Goal: Information Seeking & Learning: Check status

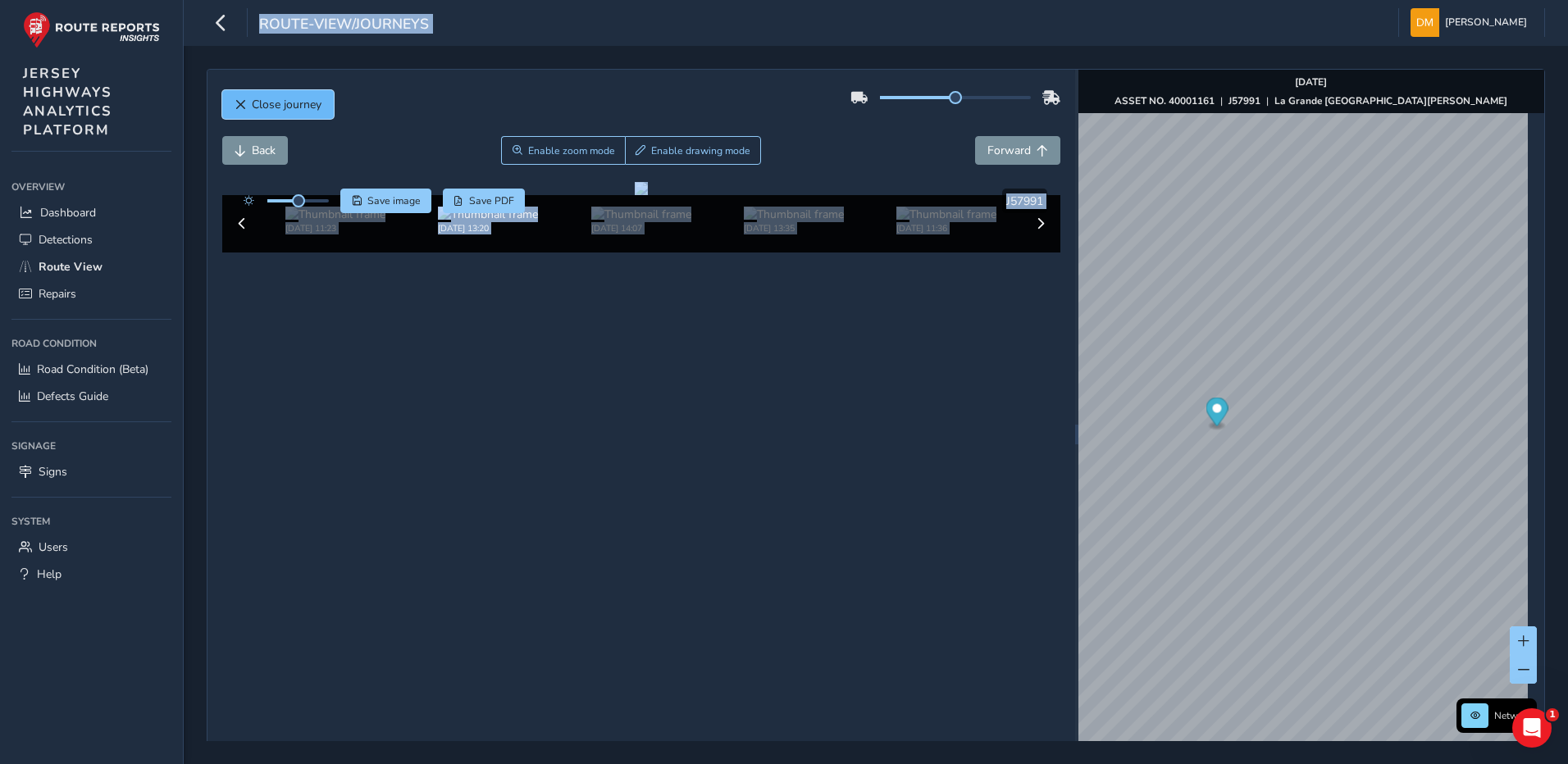
click at [239, 104] on span "Close journey" at bounding box center [239, 104] width 11 height 11
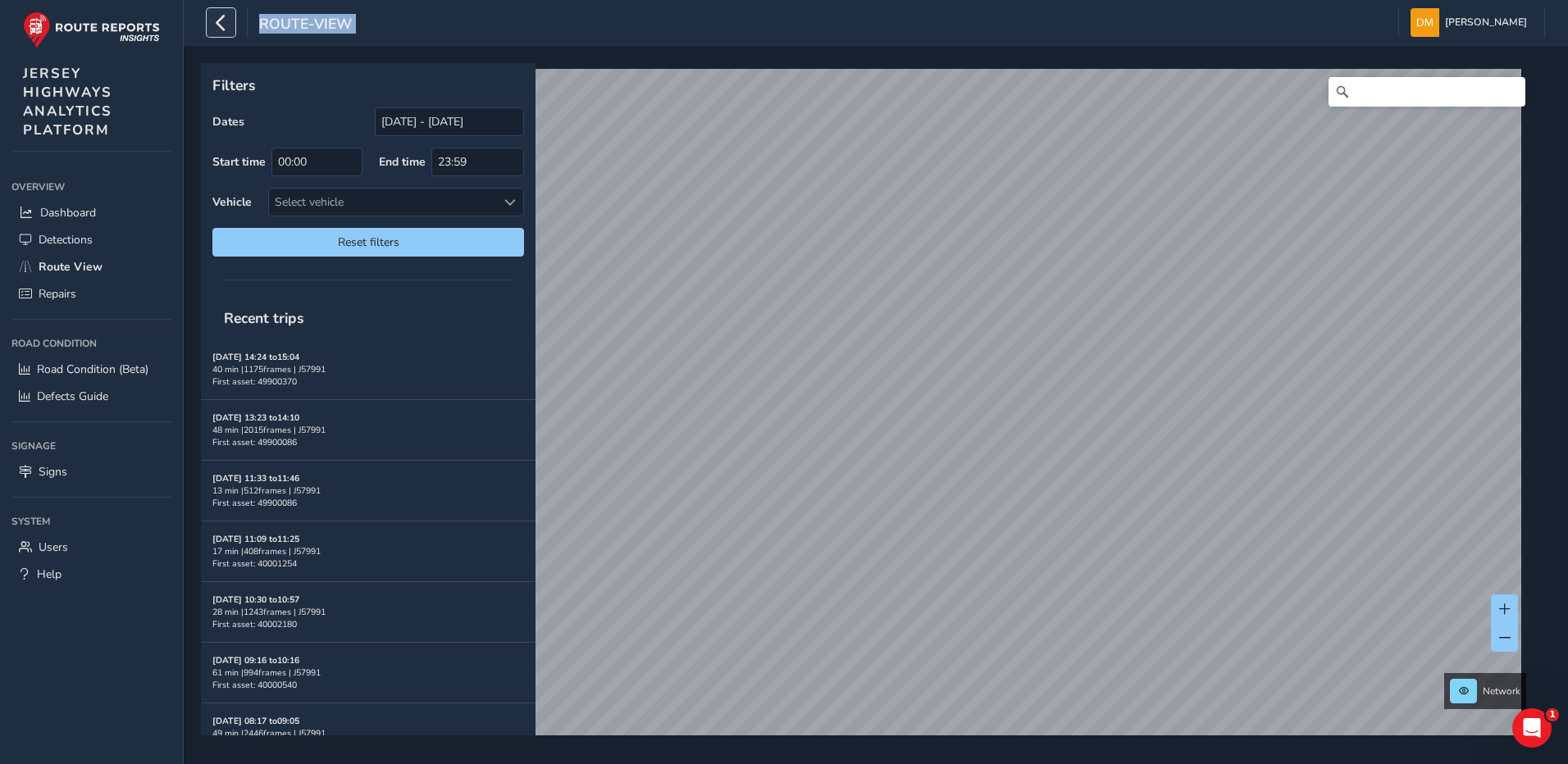
click at [222, 30] on icon "button" at bounding box center [221, 23] width 17 height 29
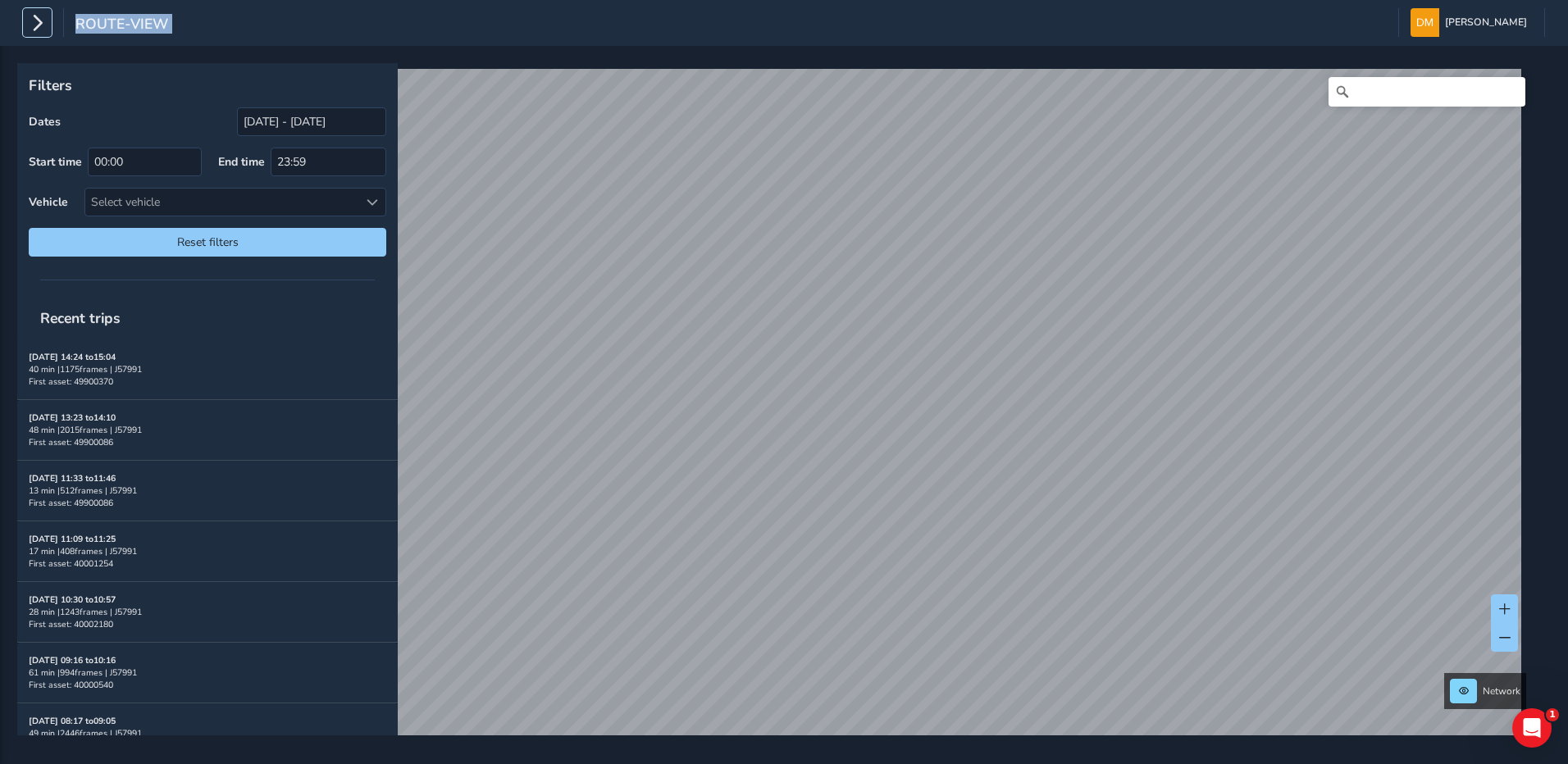
click at [41, 21] on icon "button" at bounding box center [37, 23] width 17 height 29
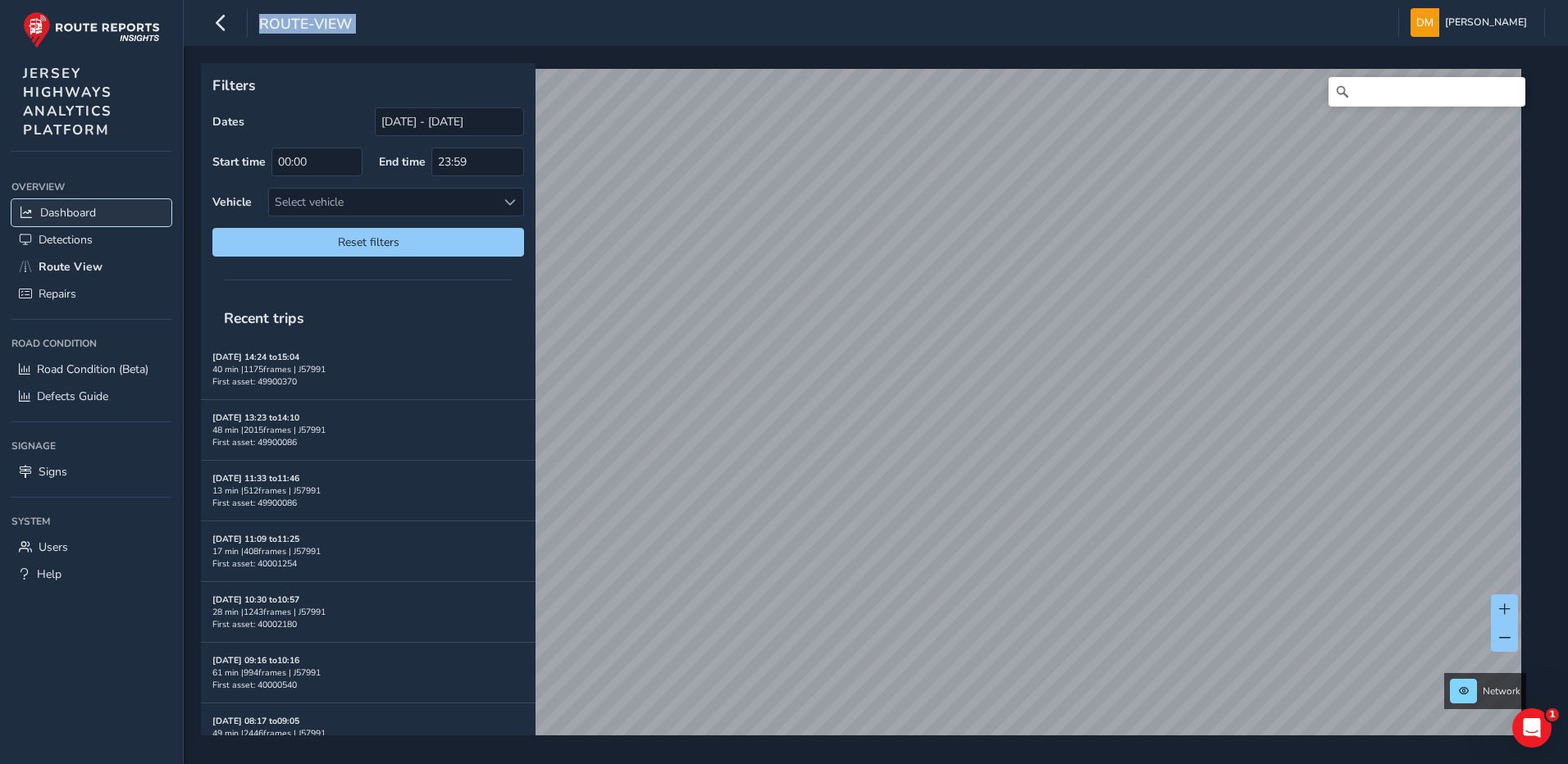
click at [98, 205] on link "Dashboard" at bounding box center [91, 213] width 160 height 27
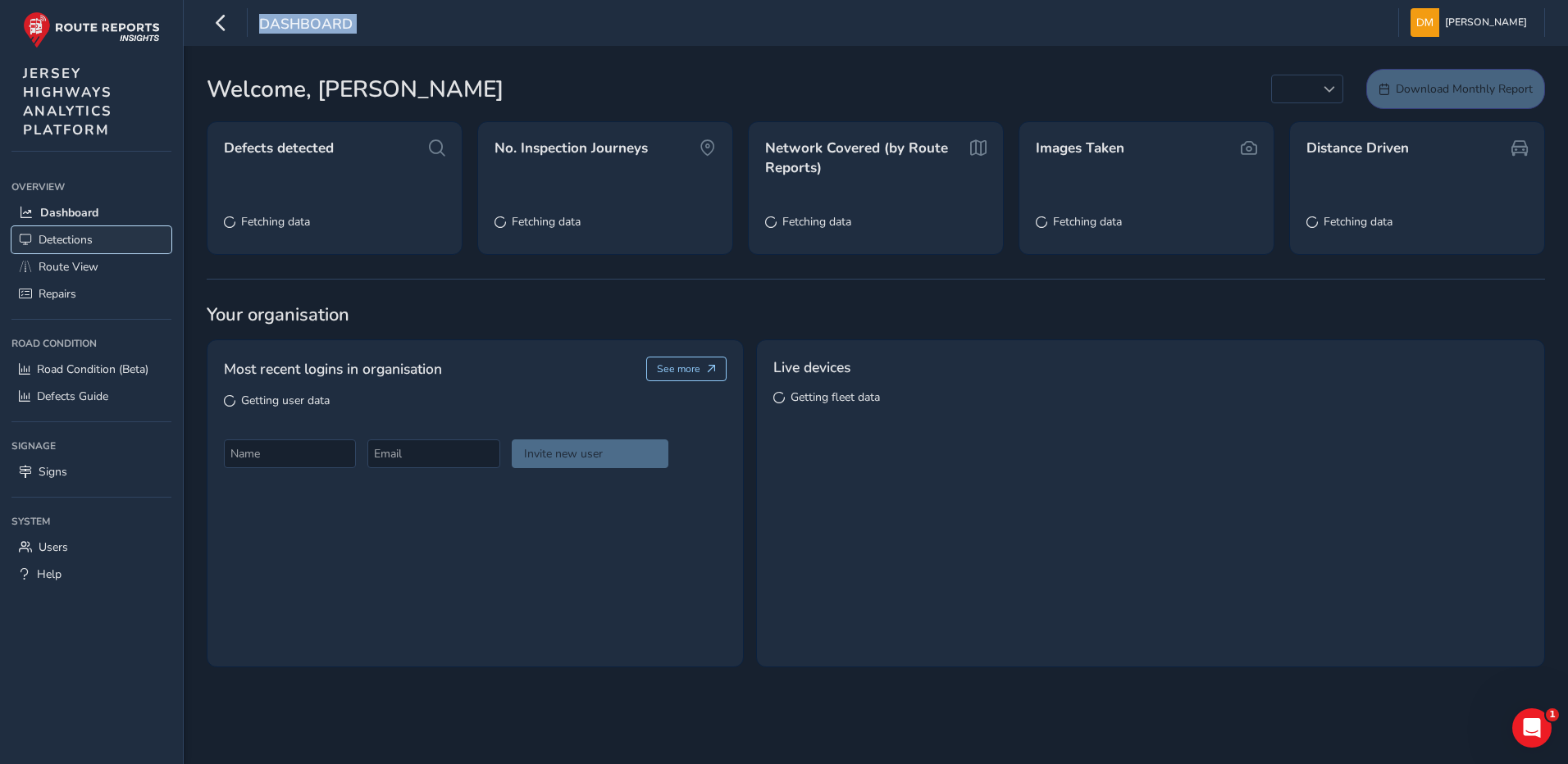
click at [63, 227] on link "Detections" at bounding box center [91, 240] width 160 height 27
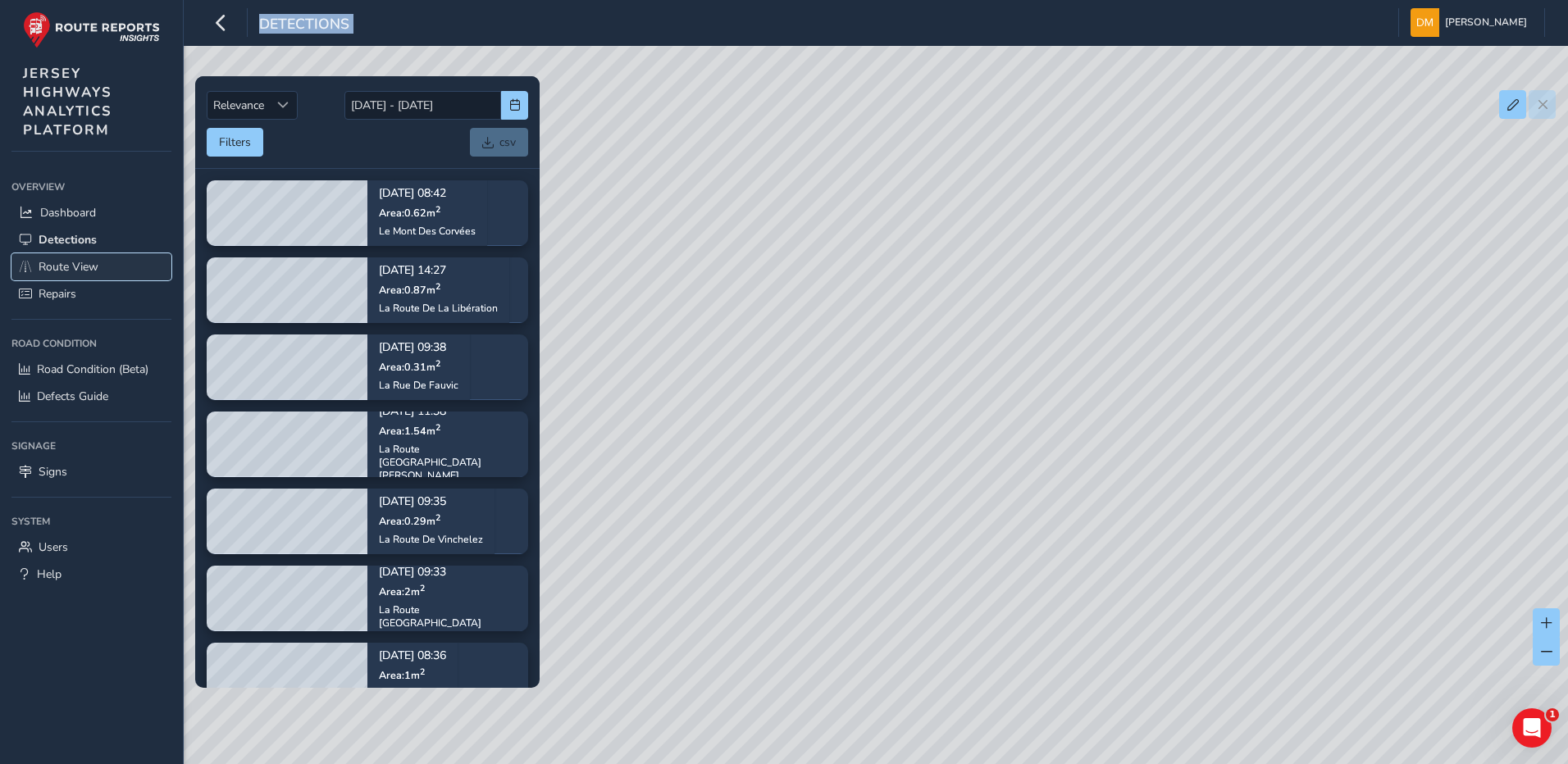
click at [127, 272] on link "Route View" at bounding box center [91, 267] width 160 height 27
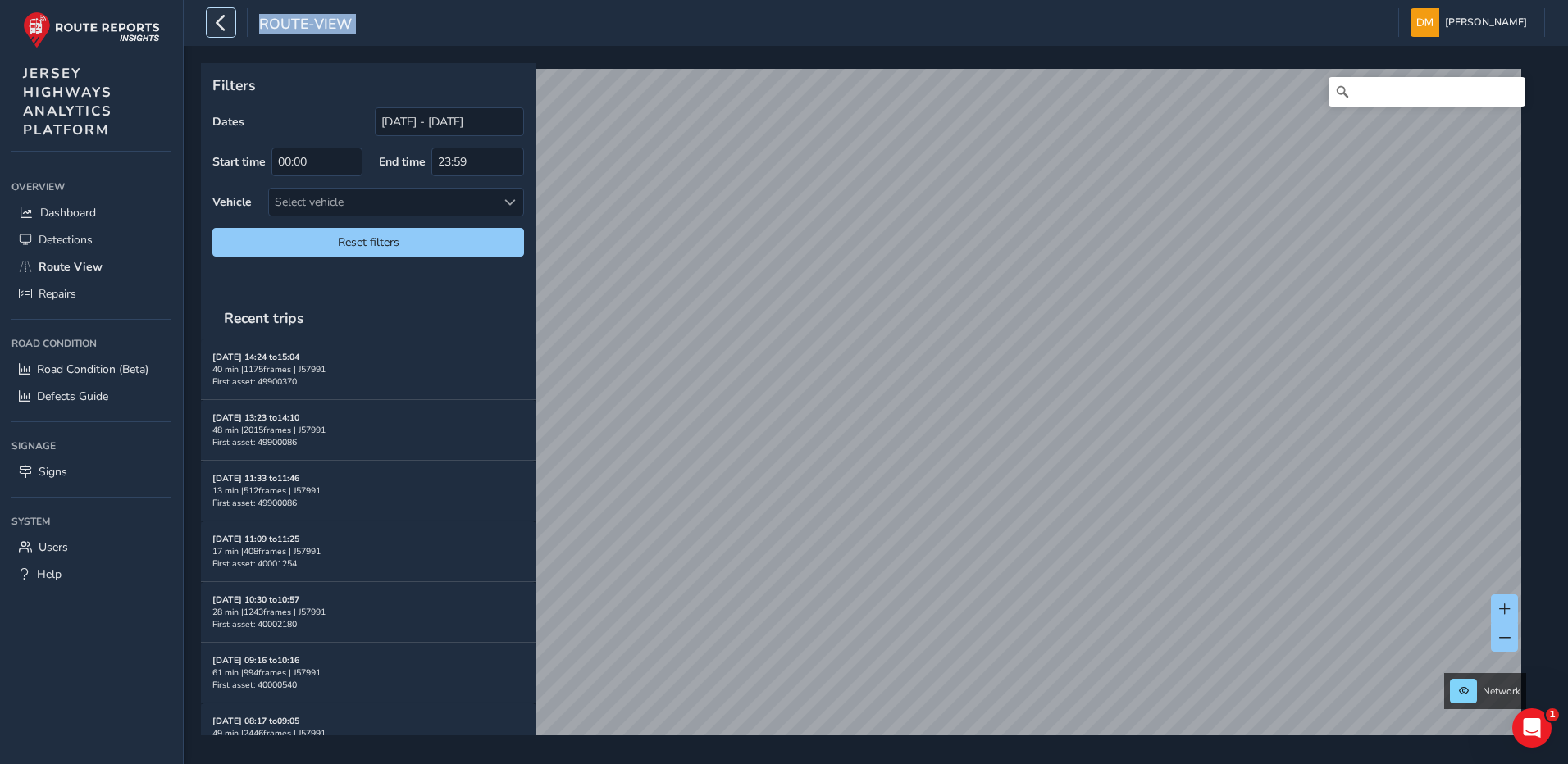
click at [228, 18] on icon "button" at bounding box center [221, 23] width 17 height 29
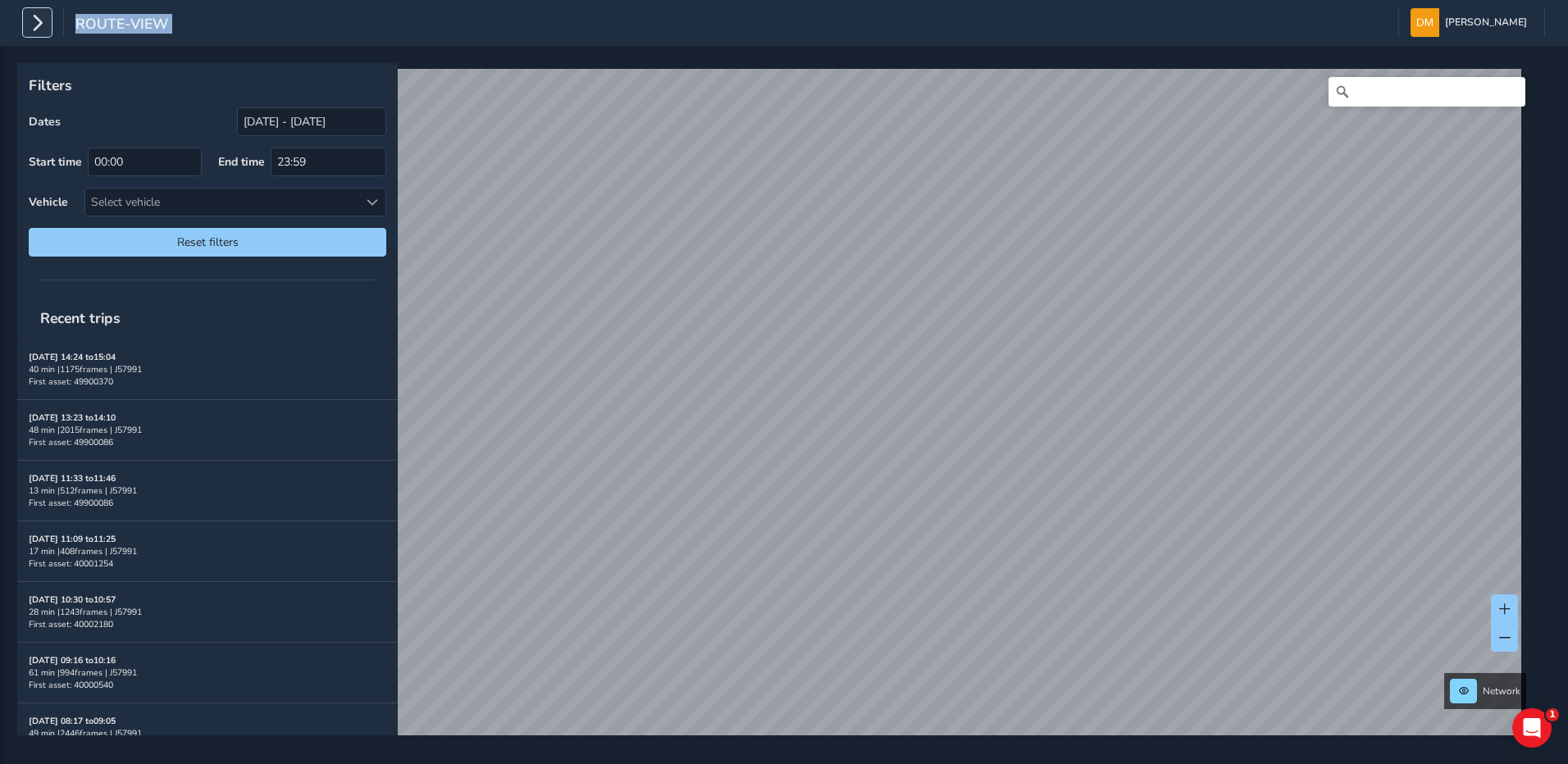
click at [41, 31] on icon "button" at bounding box center [37, 23] width 17 height 29
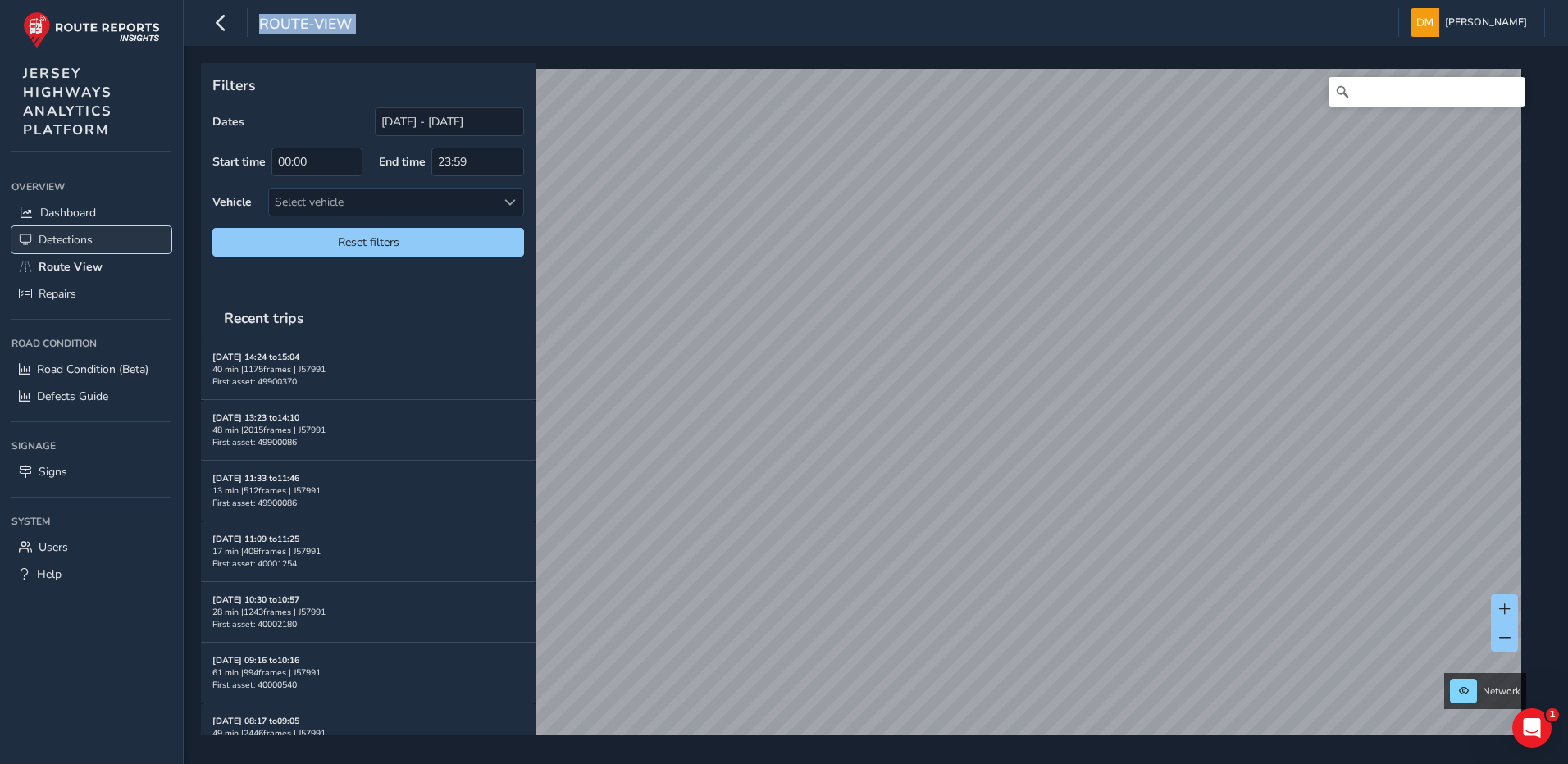
click at [93, 238] on span "Detections" at bounding box center [66, 239] width 55 height 15
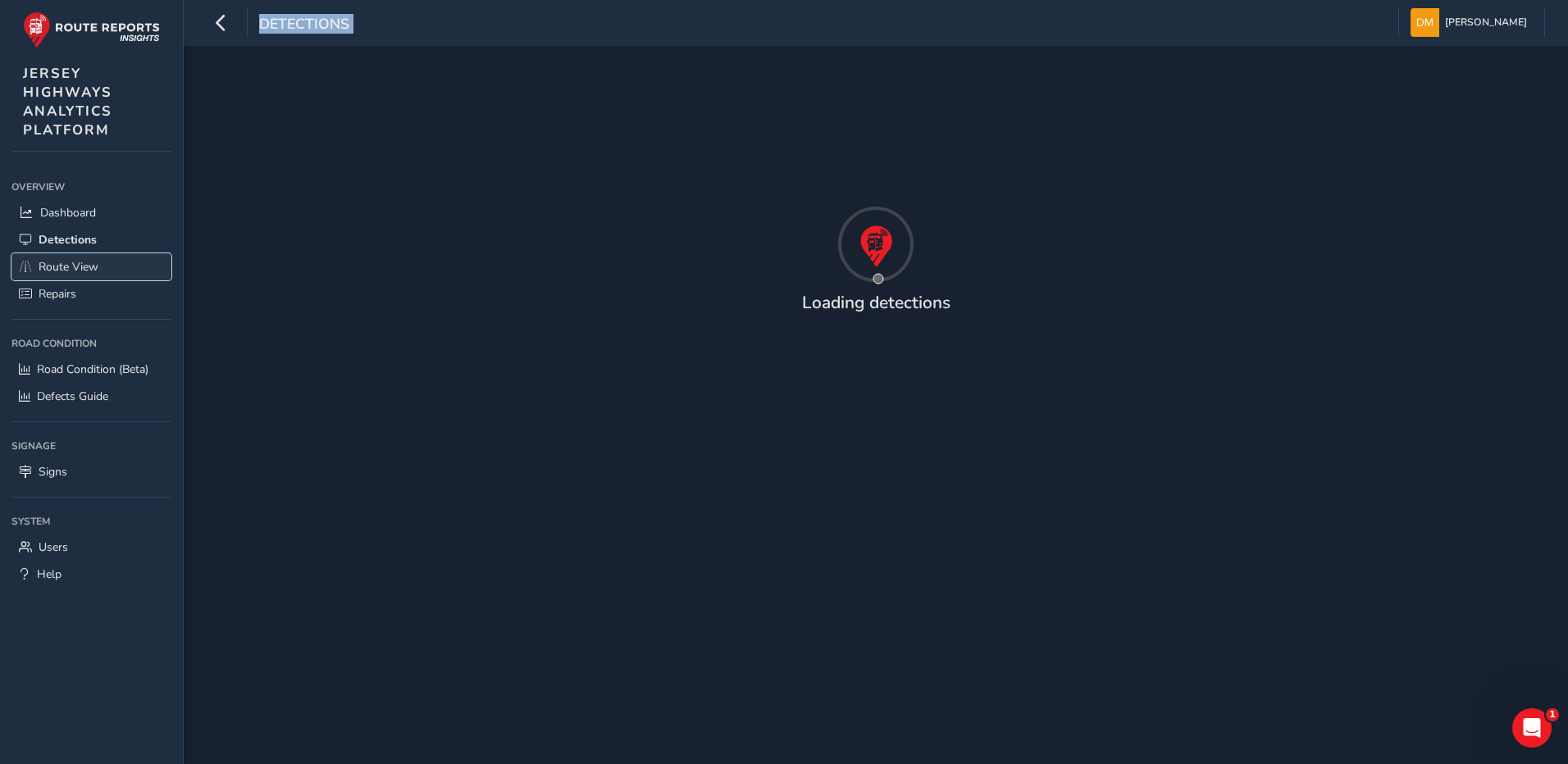
click at [90, 265] on span "Route View" at bounding box center [68, 267] width 60 height 15
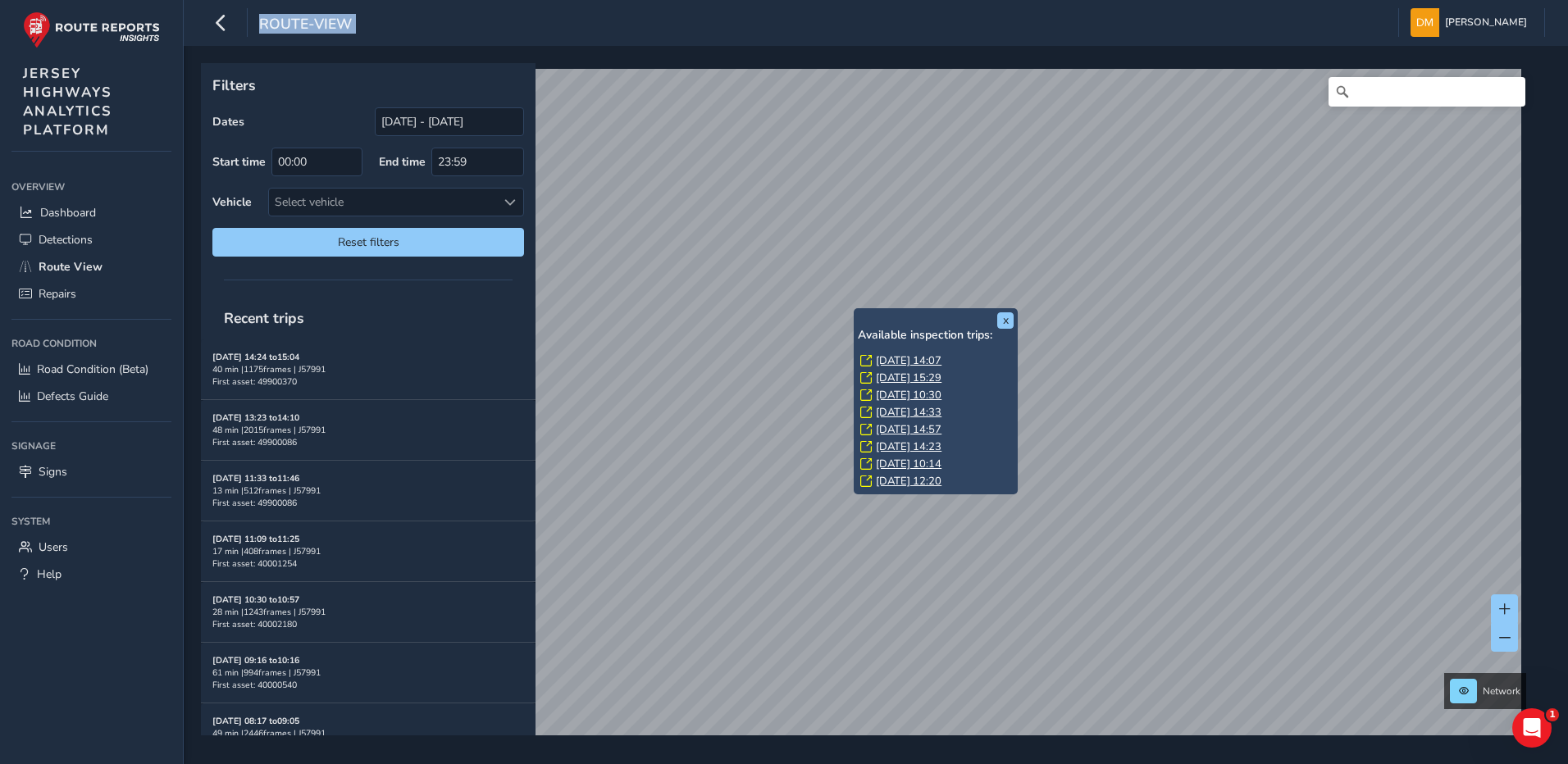
click at [856, 312] on div "x Available inspection trips: [DATE] 14:07 [DATE] 15:29 [DATE] 10:30 [DATE] 14:…" at bounding box center [936, 401] width 164 height 186
click at [900, 360] on link "[DATE] 14:07" at bounding box center [908, 360] width 66 height 14
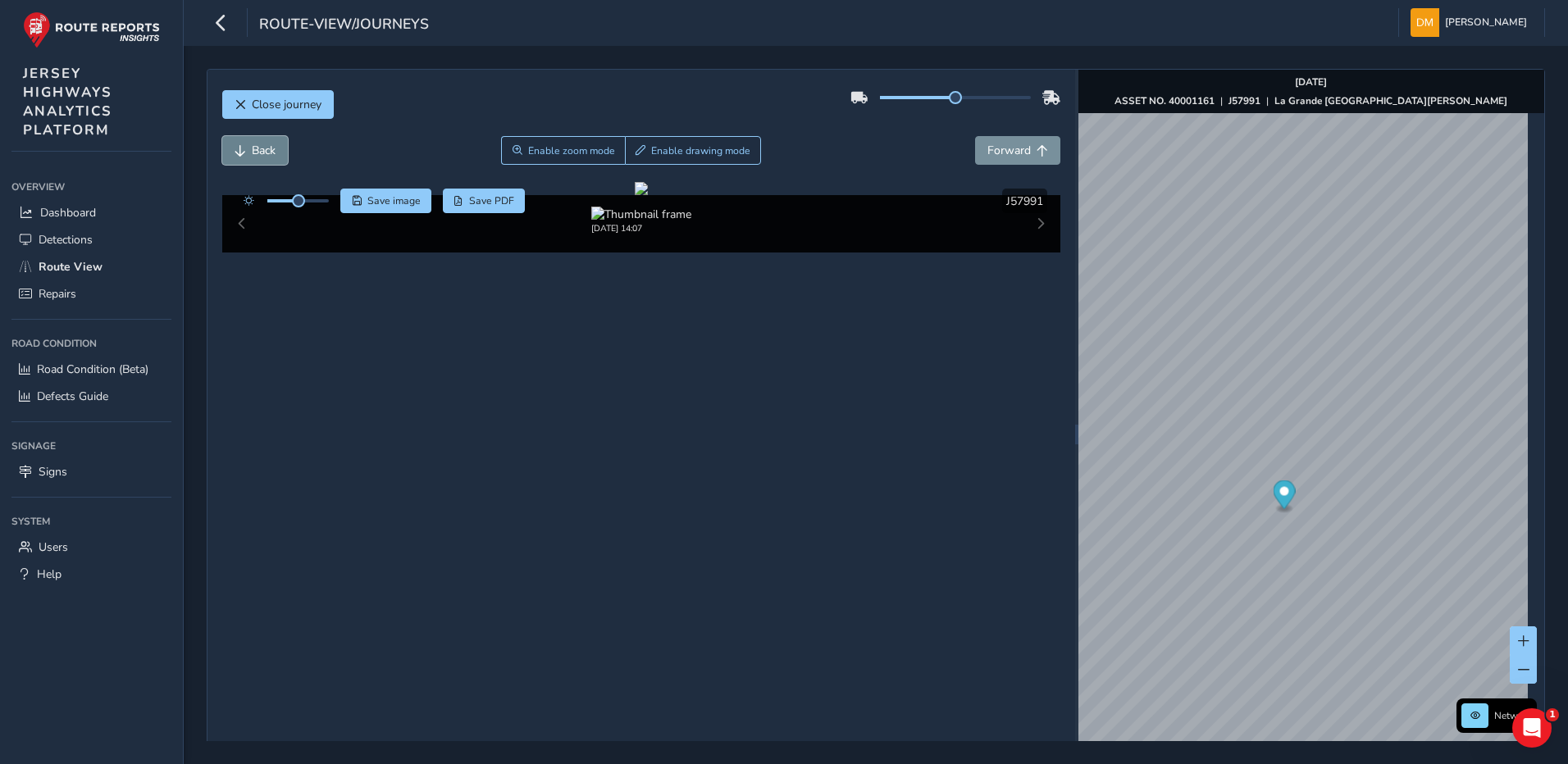
click at [267, 147] on span "Back" at bounding box center [263, 150] width 24 height 15
click at [265, 152] on span "Back" at bounding box center [263, 150] width 24 height 15
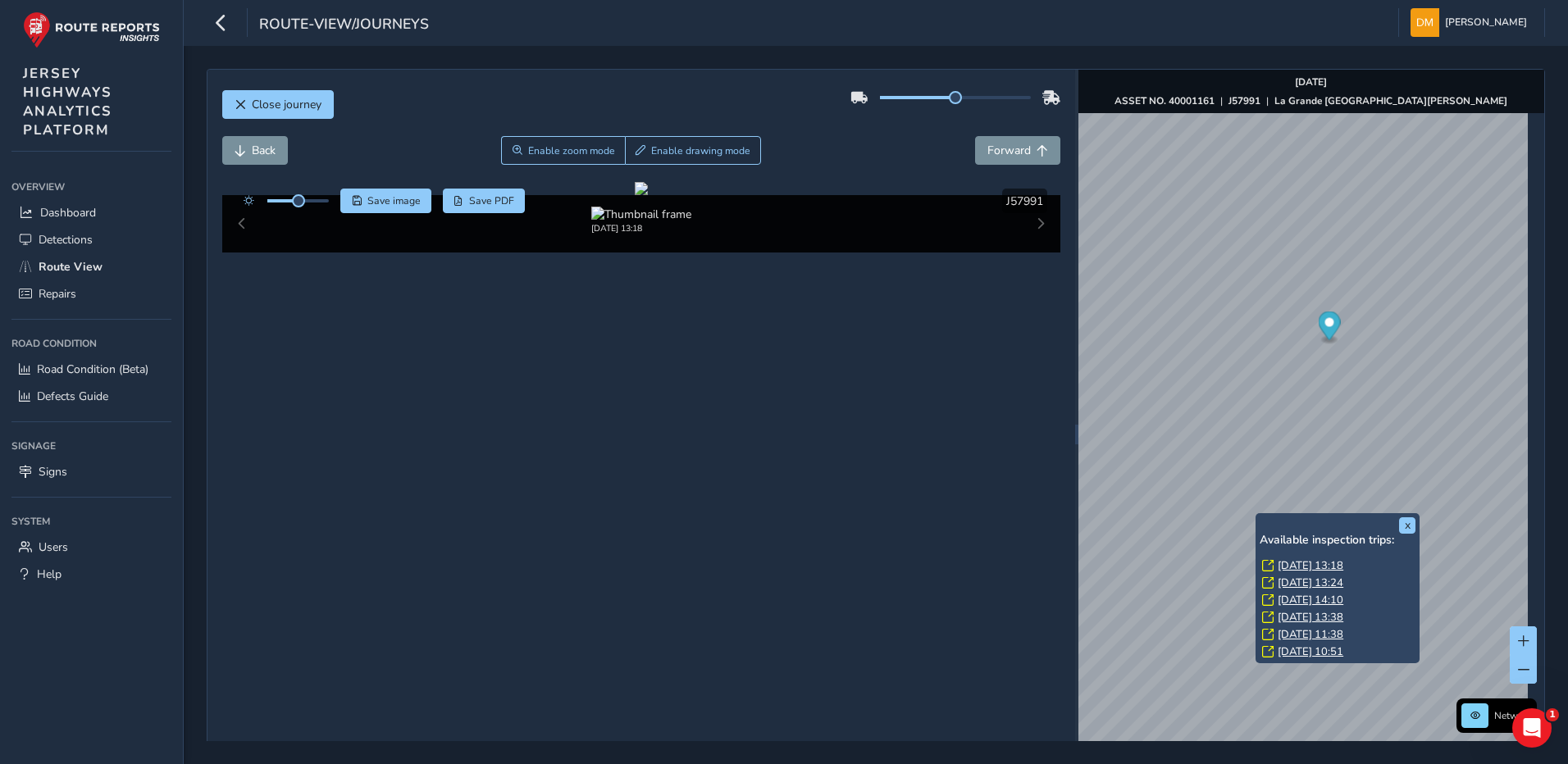
click at [1321, 599] on link "[DATE] 14:10" at bounding box center [1310, 600] width 66 height 14
click at [1322, 598] on link "[DATE] 14:10" at bounding box center [1310, 600] width 66 height 14
click at [1323, 600] on link "[DATE] 14:10" at bounding box center [1310, 600] width 66 height 14
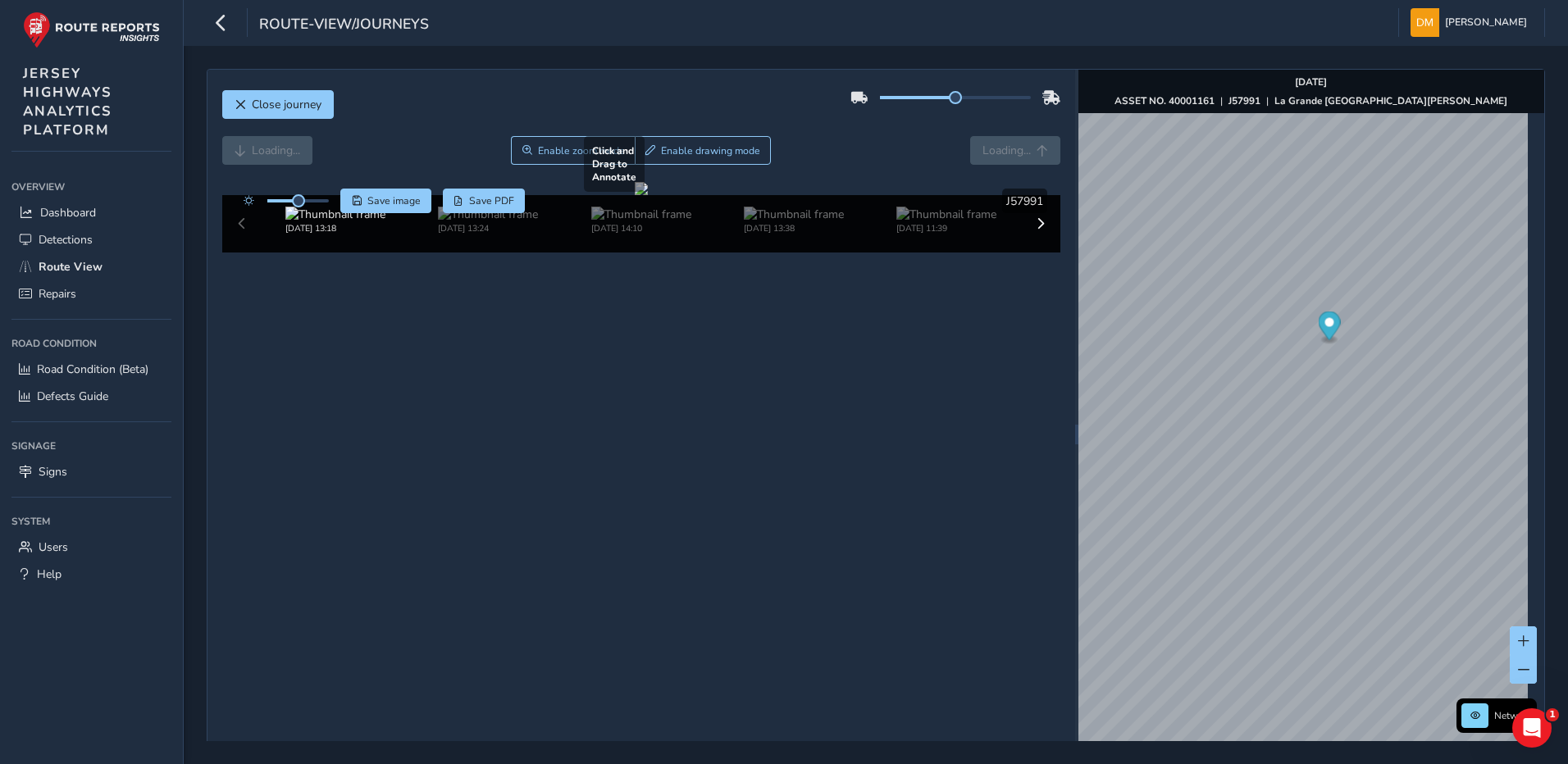
drag, startPoint x: 845, startPoint y: 499, endPoint x: 620, endPoint y: 421, distance: 238.1
click at [635, 195] on div at bounding box center [641, 188] width 13 height 13
click at [494, 222] on img at bounding box center [487, 214] width 100 height 15
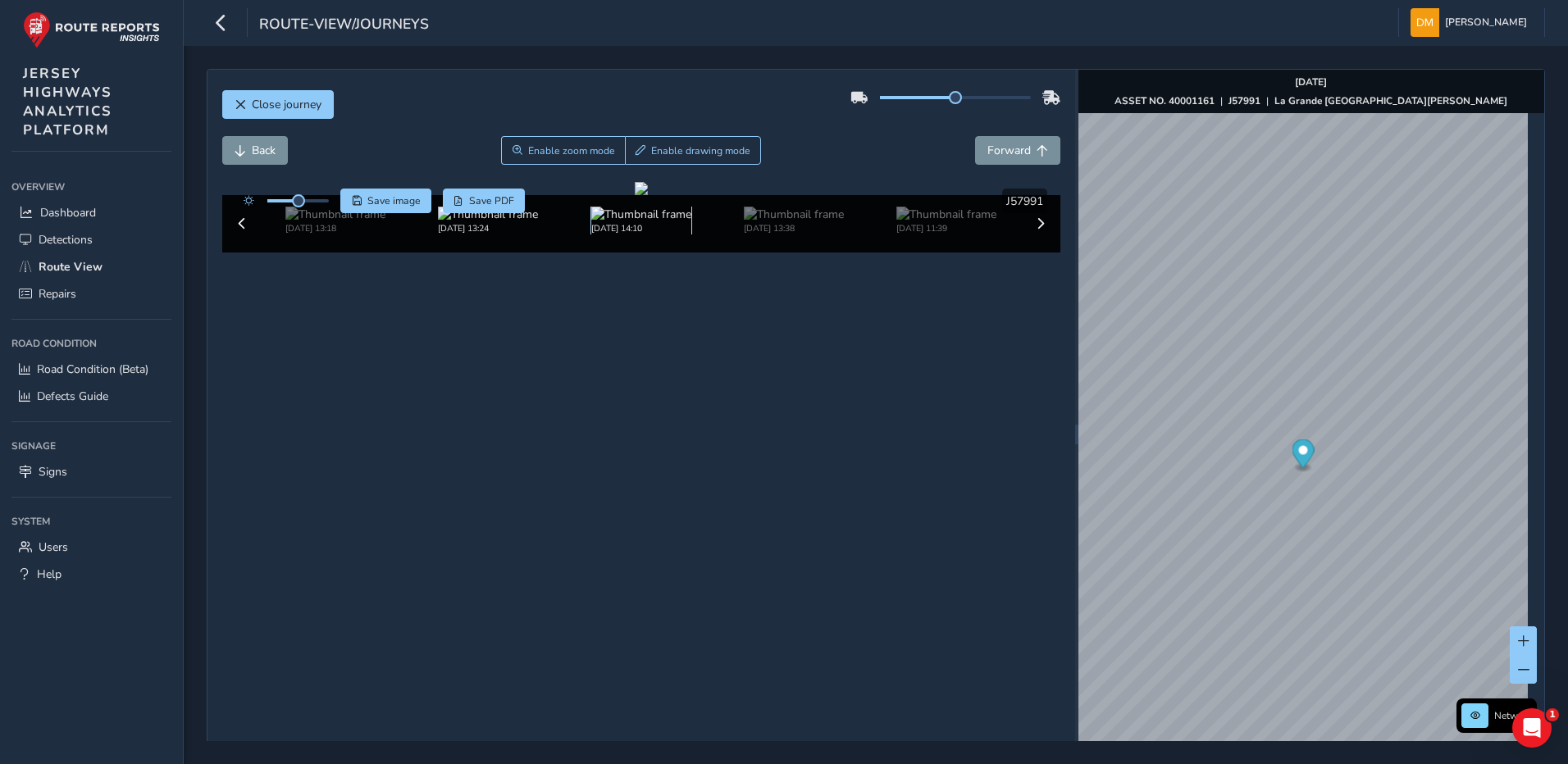
click at [602, 222] on img at bounding box center [641, 214] width 100 height 15
click at [412, 234] on div "[DATE] 13:18" at bounding box center [335, 220] width 153 height 28
click at [238, 252] on div "[DATE] 14:10" at bounding box center [642, 223] width 839 height 57
click at [243, 229] on span at bounding box center [241, 223] width 11 height 11
click at [473, 222] on img at bounding box center [487, 214] width 100 height 15
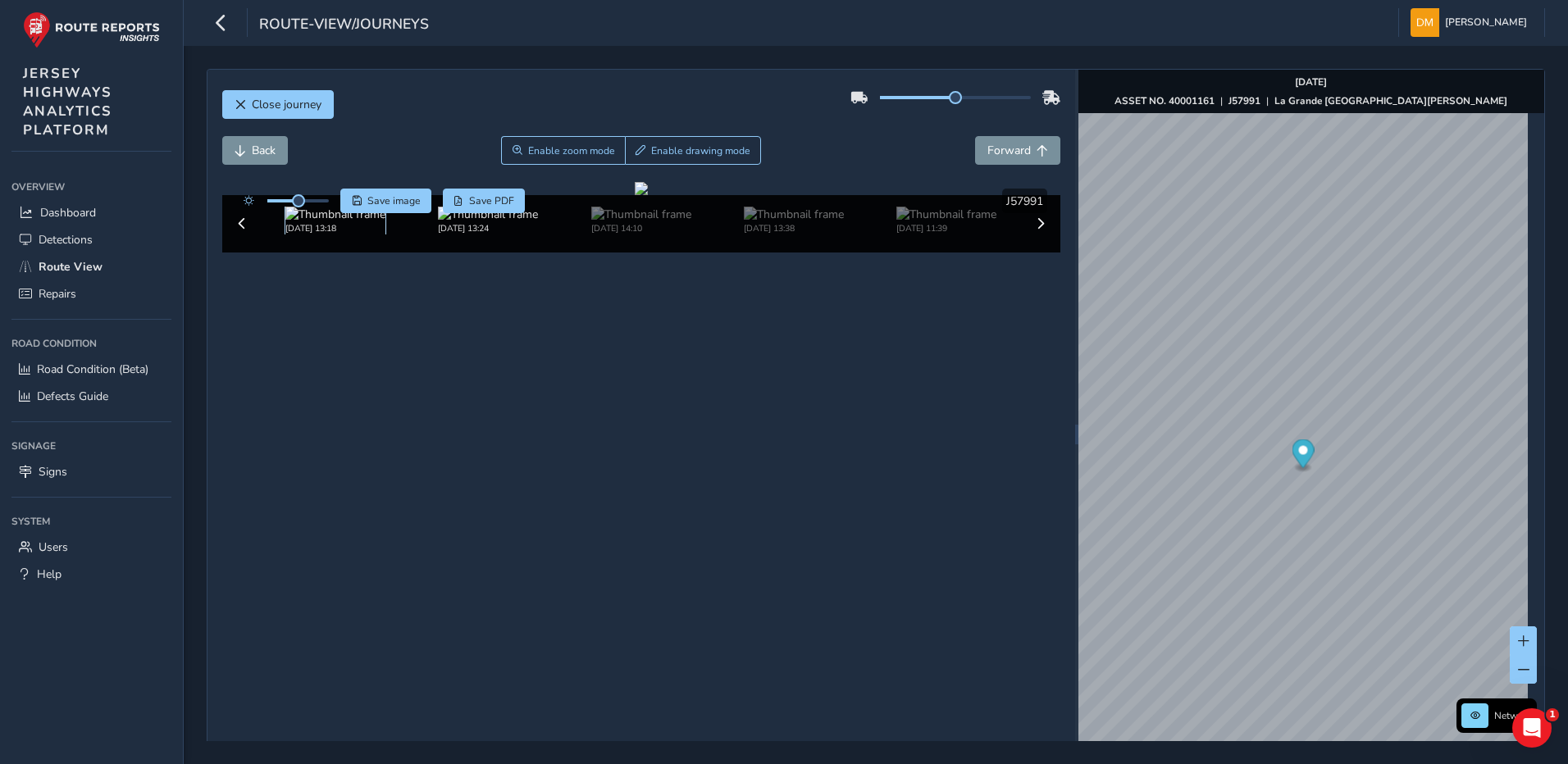
click at [349, 222] on img at bounding box center [335, 214] width 100 height 15
click at [247, 252] on div "[DATE] 13:18 [DATE] 13:24 [DATE] 14:10 [DATE] 13:38 [DATE] 11:39 [DATE] 10:51 […" at bounding box center [642, 223] width 839 height 57
click at [322, 222] on img at bounding box center [335, 214] width 100 height 15
click at [245, 252] on div "[DATE] 13:18 [DATE] 13:24 [DATE] 14:10 [DATE] 13:38 [DATE] 11:39 [DATE] 10:51 […" at bounding box center [642, 223] width 839 height 57
click at [244, 252] on div "[DATE] 13:18 [DATE] 13:24 [DATE] 14:10 [DATE] 13:38 [DATE] 11:39 [DATE] 10:51 […" at bounding box center [642, 223] width 839 height 57
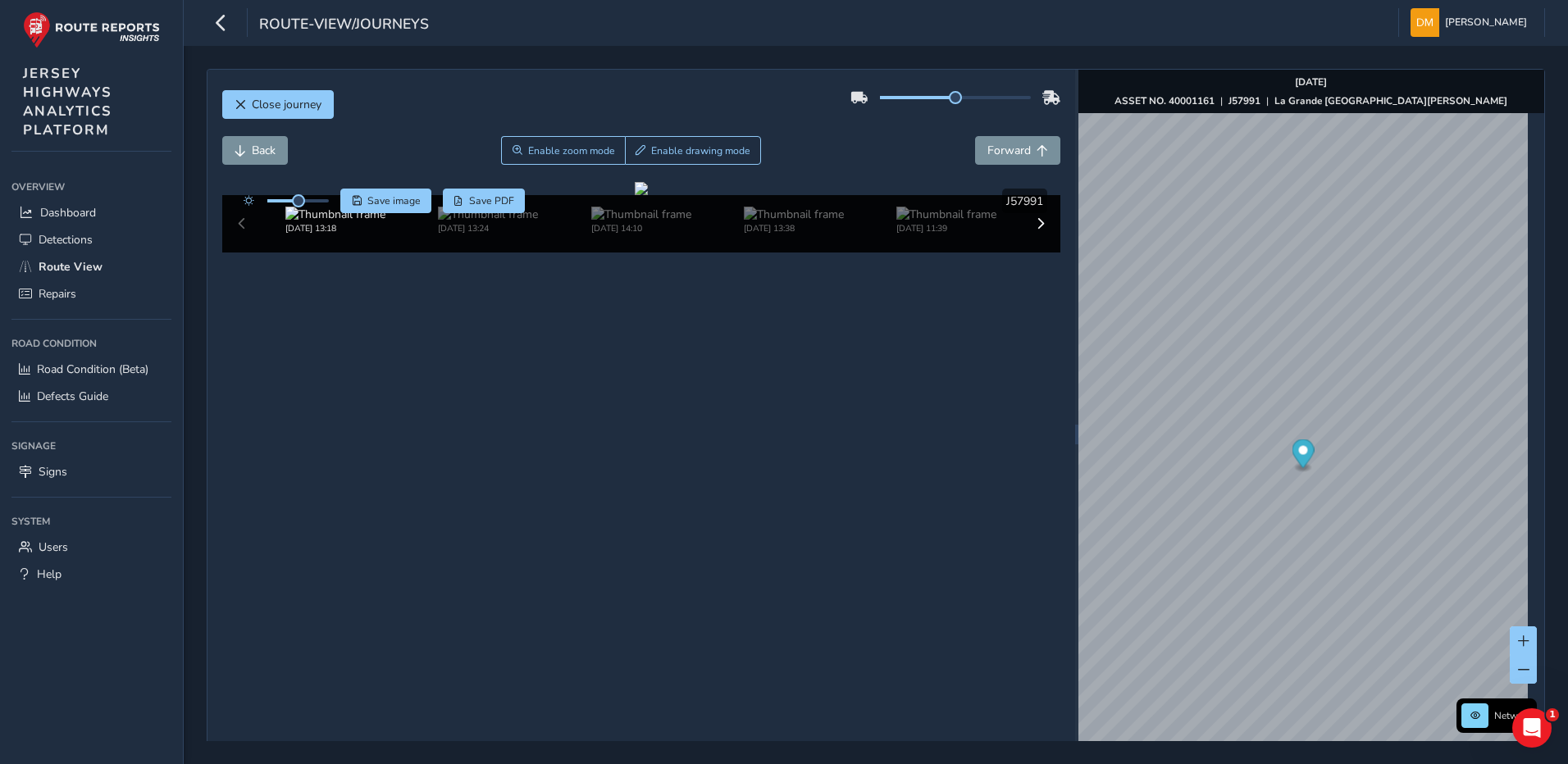
click at [240, 252] on div "[DATE] 13:18 [DATE] 13:24 [DATE] 14:10 [DATE] 13:38 [DATE] 11:39 [DATE] 10:51 […" at bounding box center [642, 223] width 839 height 57
click at [332, 222] on img at bounding box center [335, 214] width 100 height 15
click at [239, 252] on div "[DATE] 13:18 [DATE] 13:24 [DATE] 14:10 [DATE] 13:38 [DATE] 11:39 [DATE] 10:51 […" at bounding box center [642, 223] width 839 height 57
click at [1433, 464] on div "x" at bounding box center [1508, 478] width 156 height 27
click at [1370, 437] on div "x" at bounding box center [1449, 454] width 164 height 35
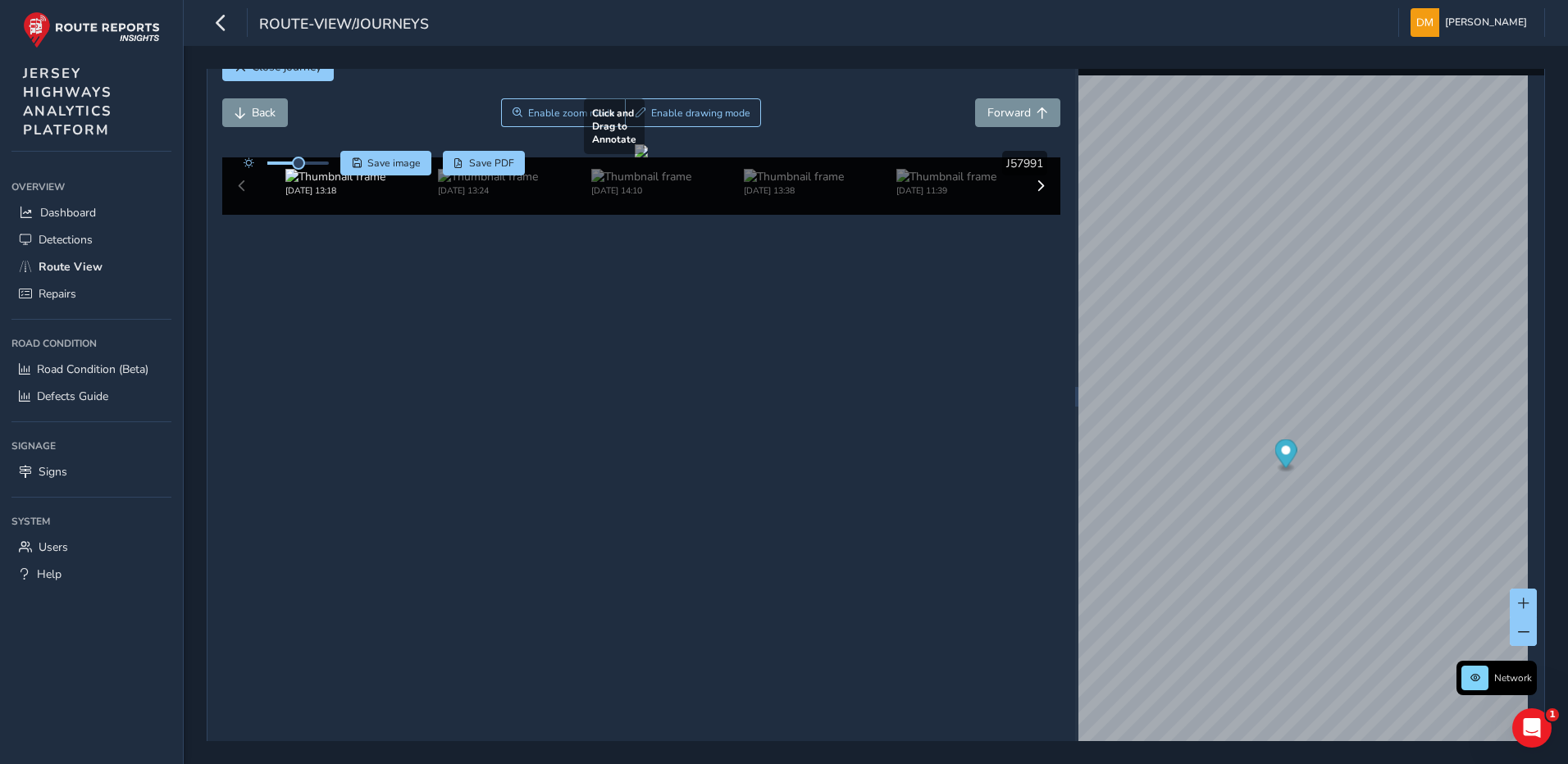
scroll to position [58, 0]
